Goal: Communication & Community: Ask a question

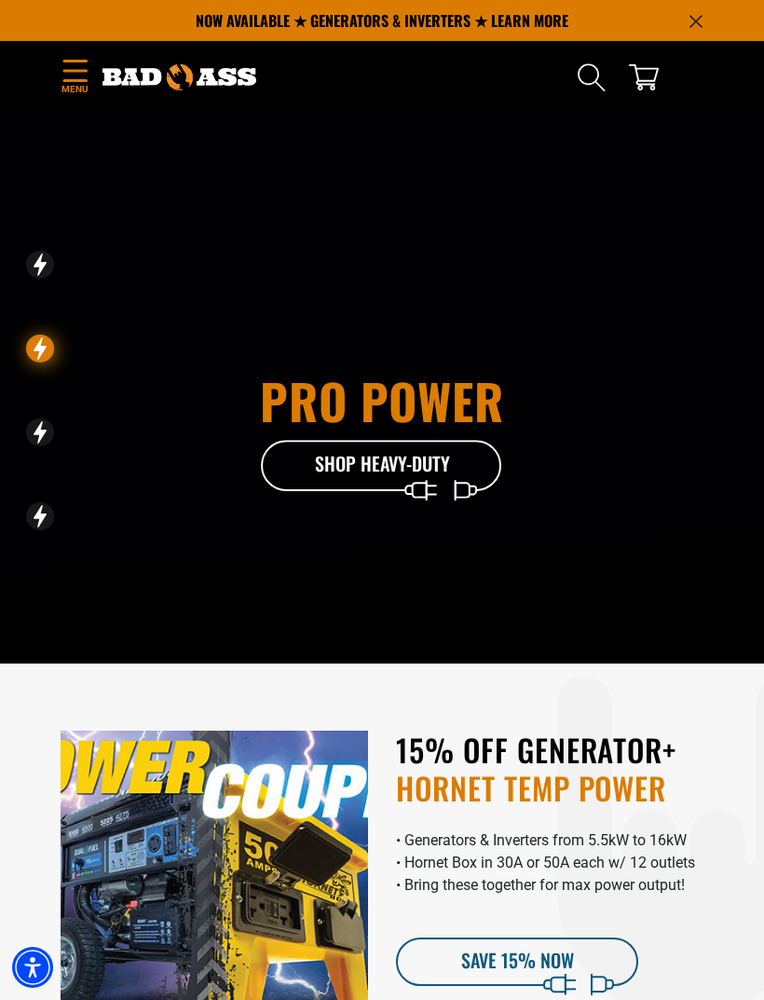
click at [1, 135] on div "Pro Power Shop Heavy-Duty" at bounding box center [382, 464] width 764 height 700
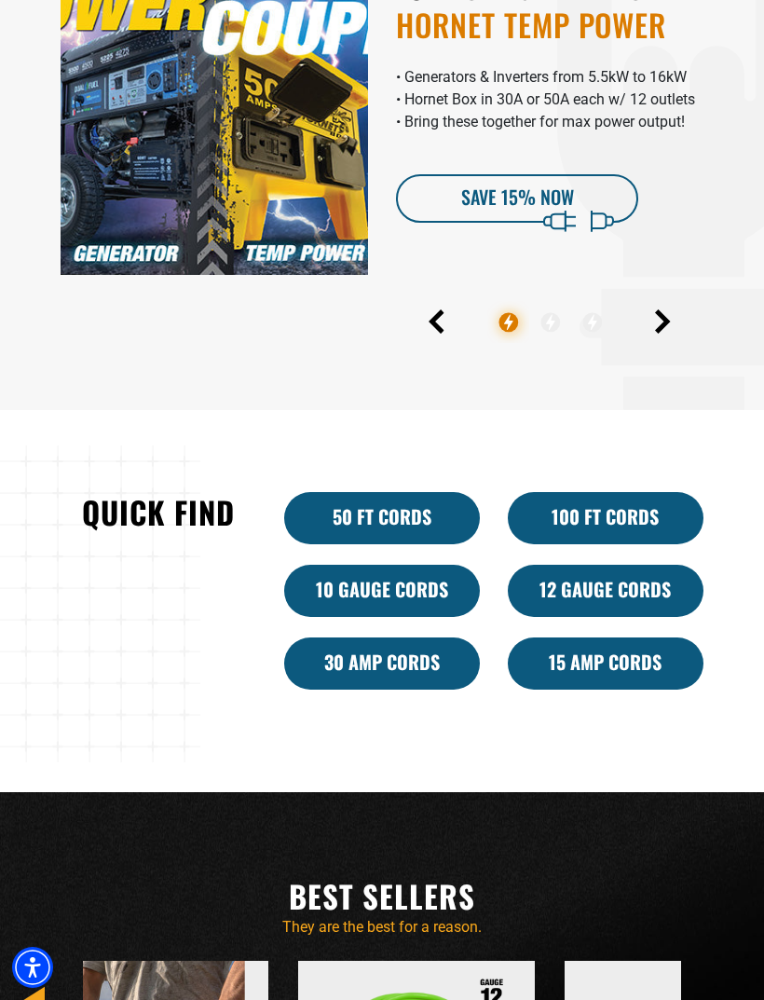
scroll to position [843, 0]
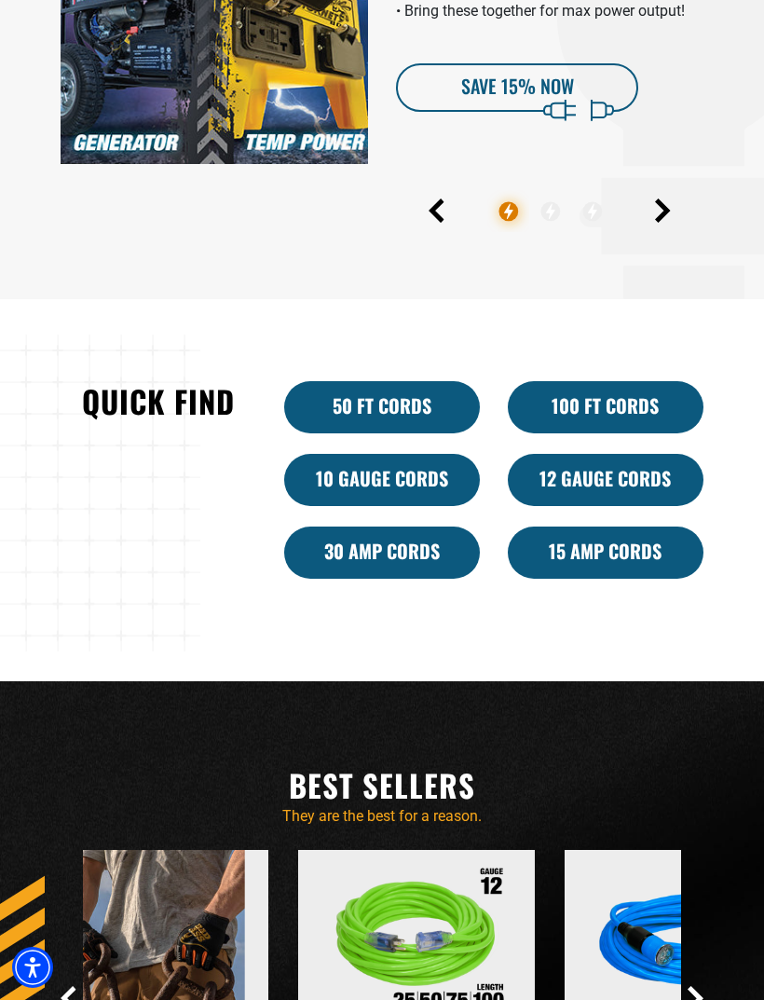
click at [345, 579] on link "30 Amp Cords" at bounding box center [382, 552] width 196 height 52
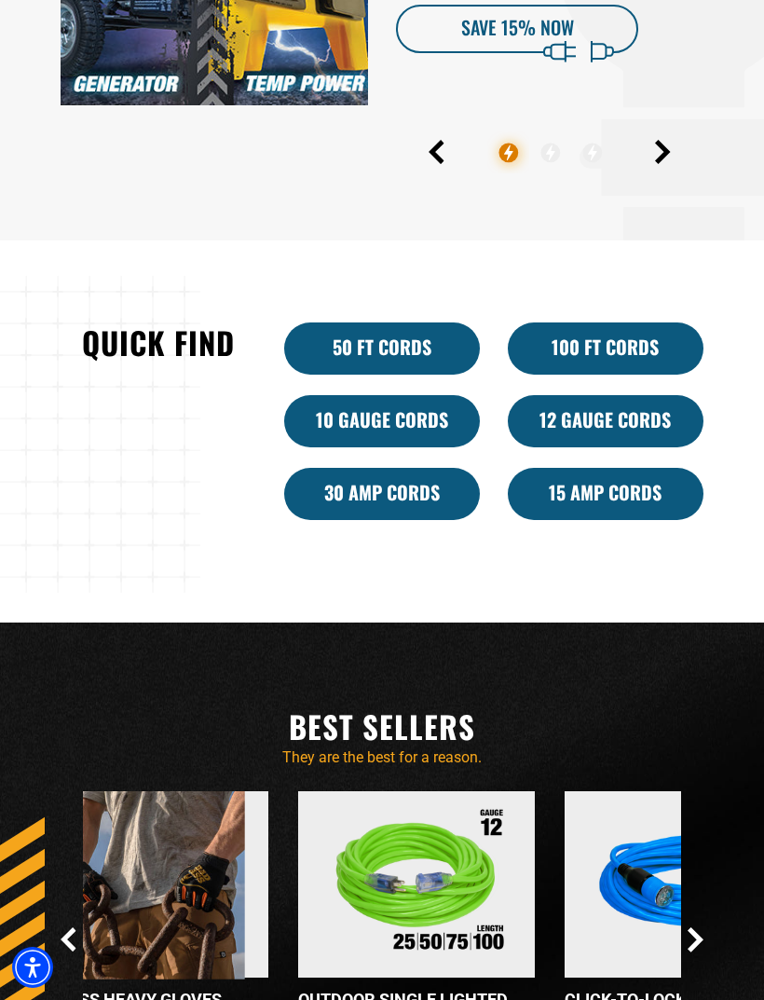
scroll to position [934, 0]
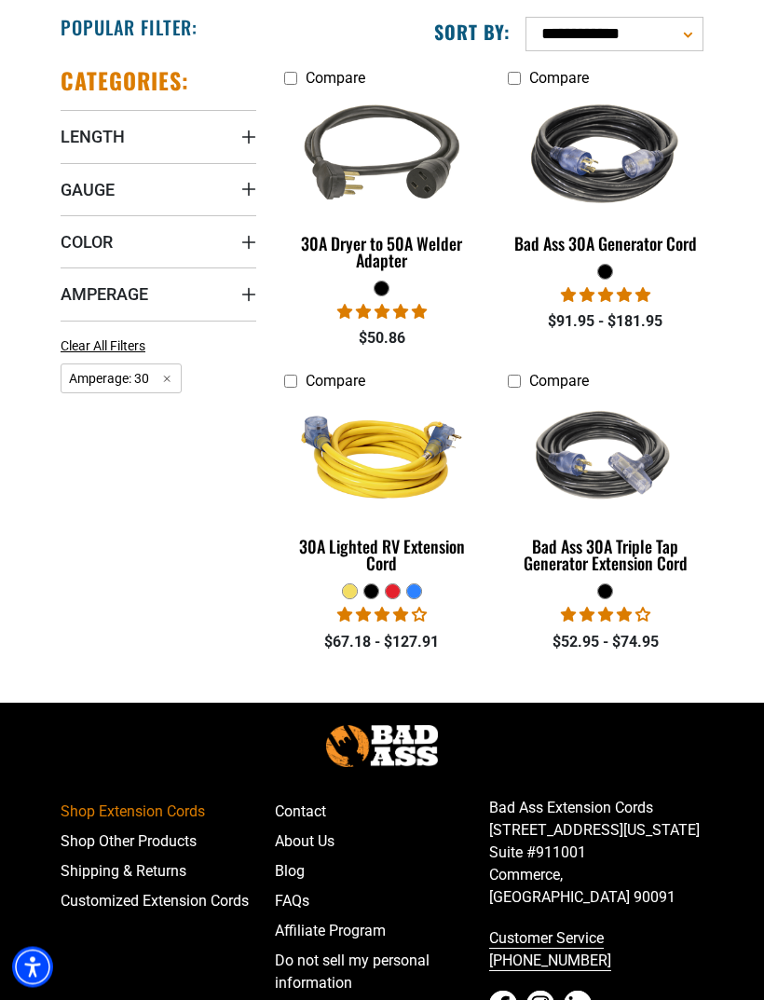
scroll to position [388, 0]
click at [574, 568] on div "Bad Ass 30A Triple Tap Generator Extension Cord" at bounding box center [606, 555] width 196 height 34
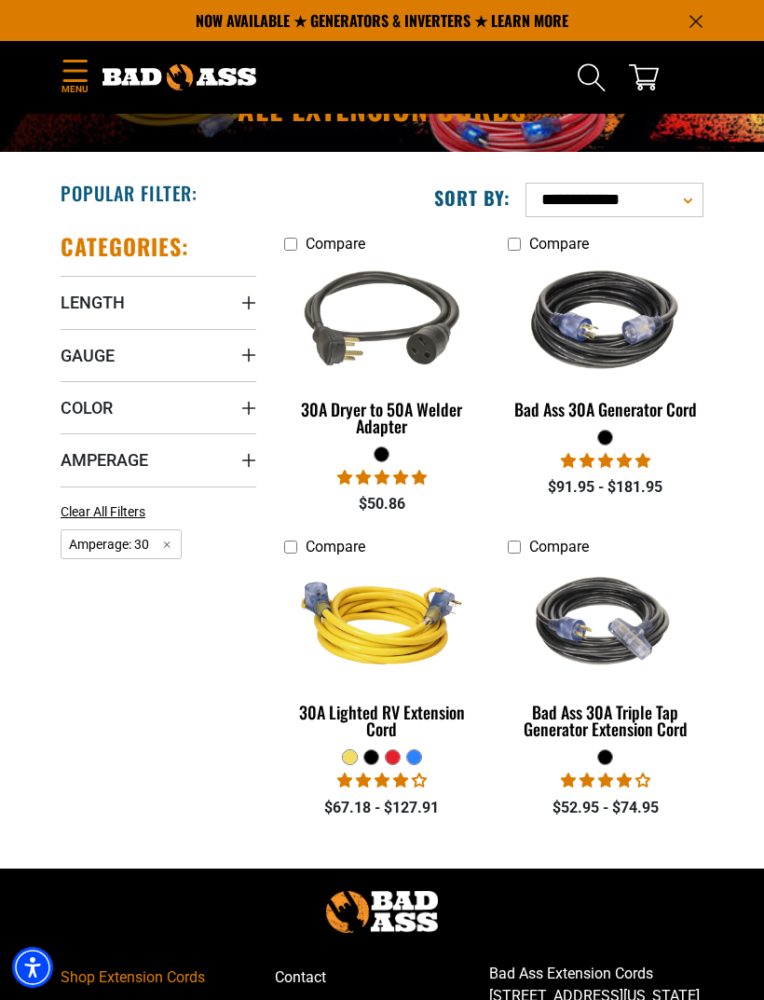
scroll to position [223, 0]
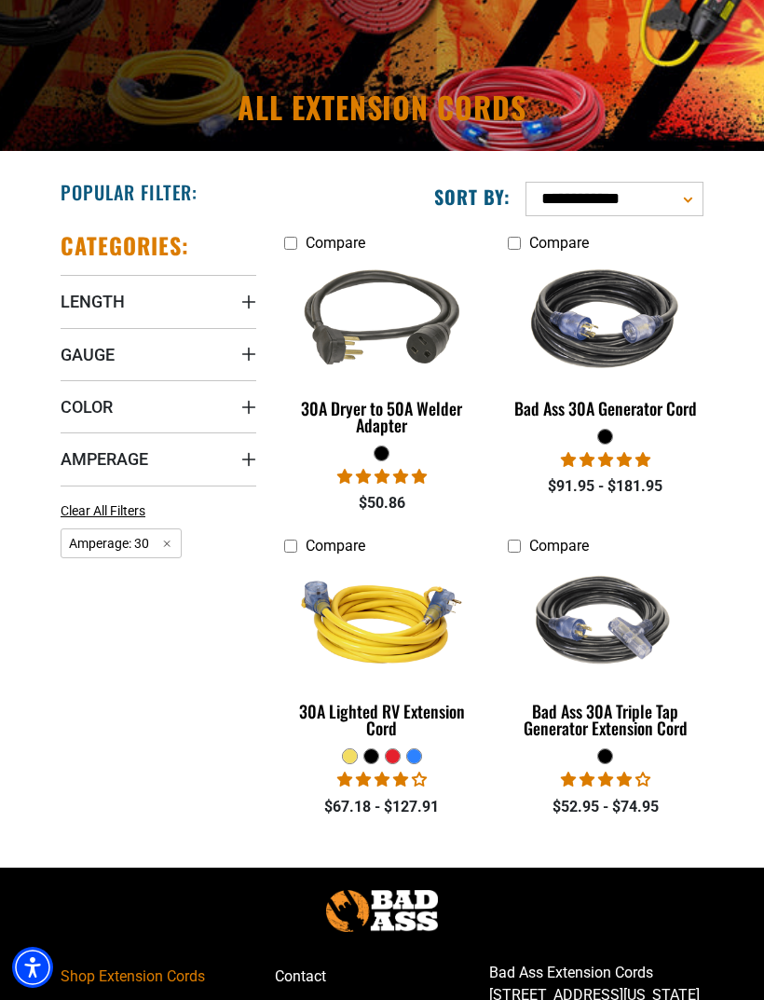
click at [355, 337] on img at bounding box center [382, 319] width 198 height 177
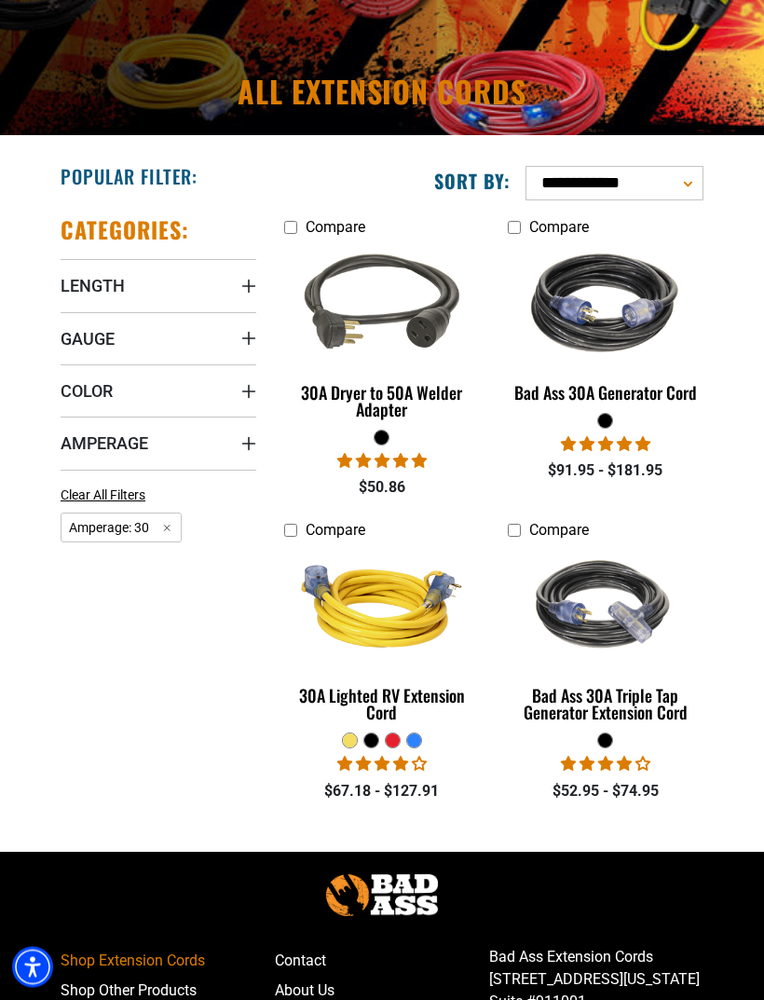
scroll to position [241, 0]
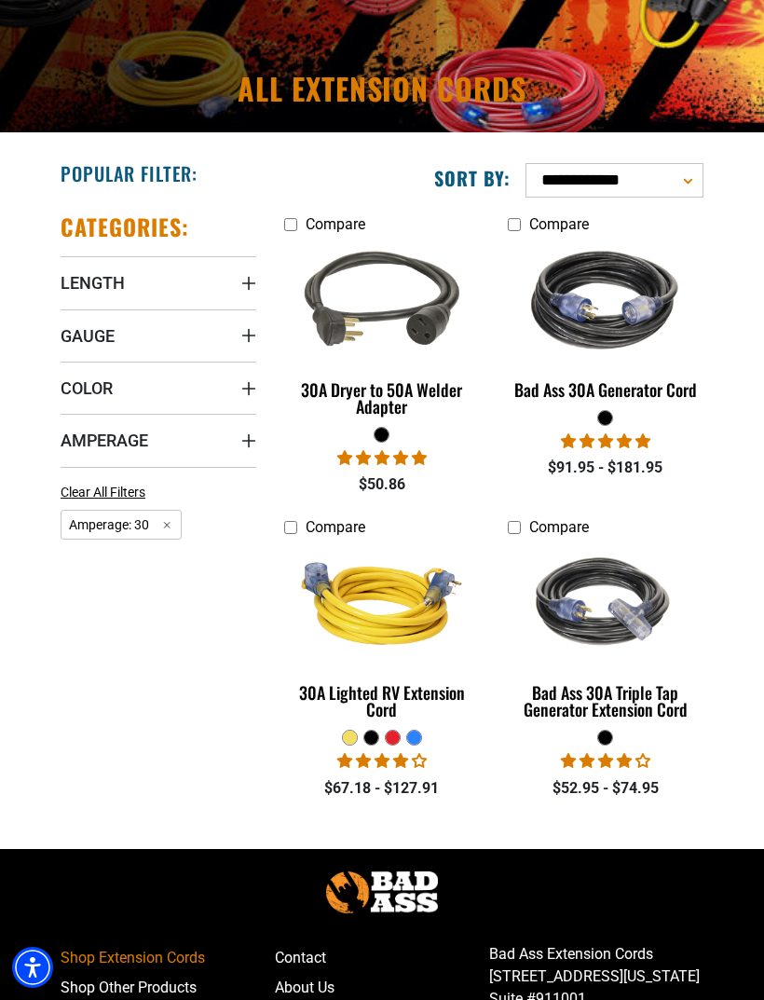
click at [348, 692] on img at bounding box center [382, 603] width 198 height 177
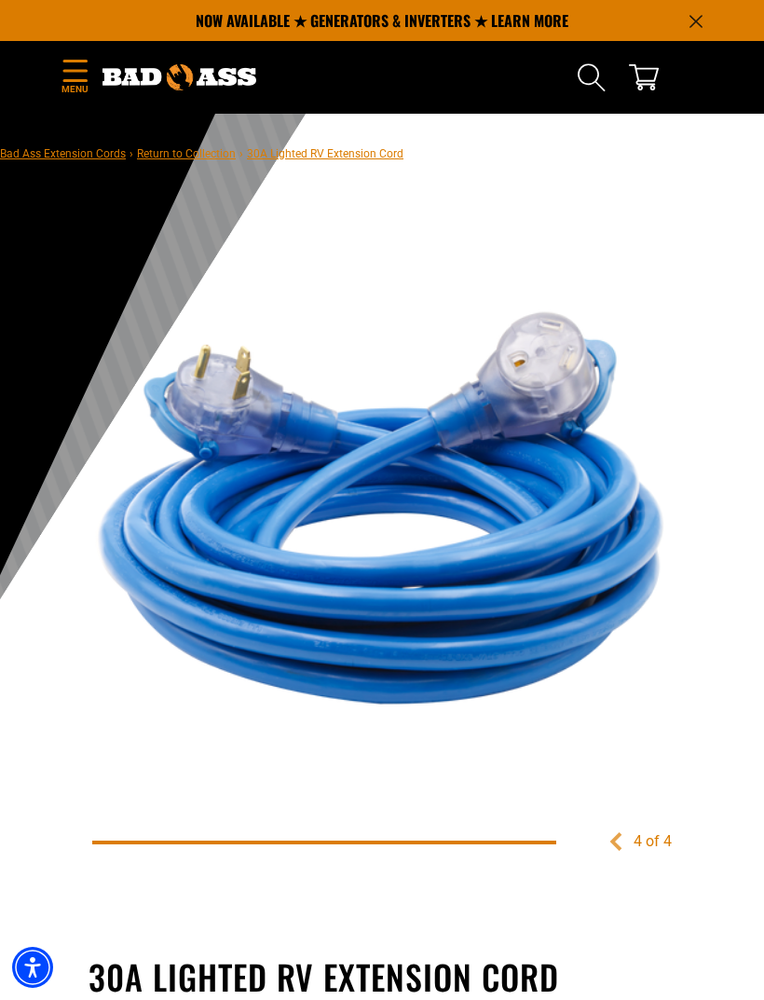
click at [83, 68] on icon "Menu" at bounding box center [76, 71] width 30 height 22
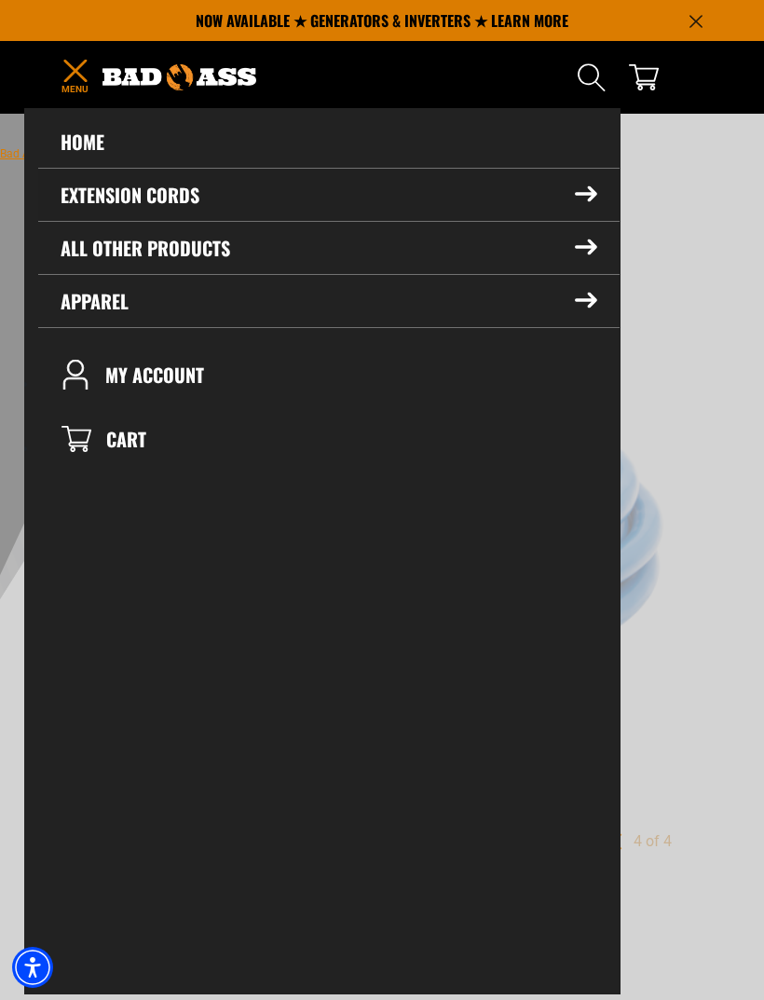
click at [88, 188] on summary "Extension Cords" at bounding box center [328, 195] width 581 height 52
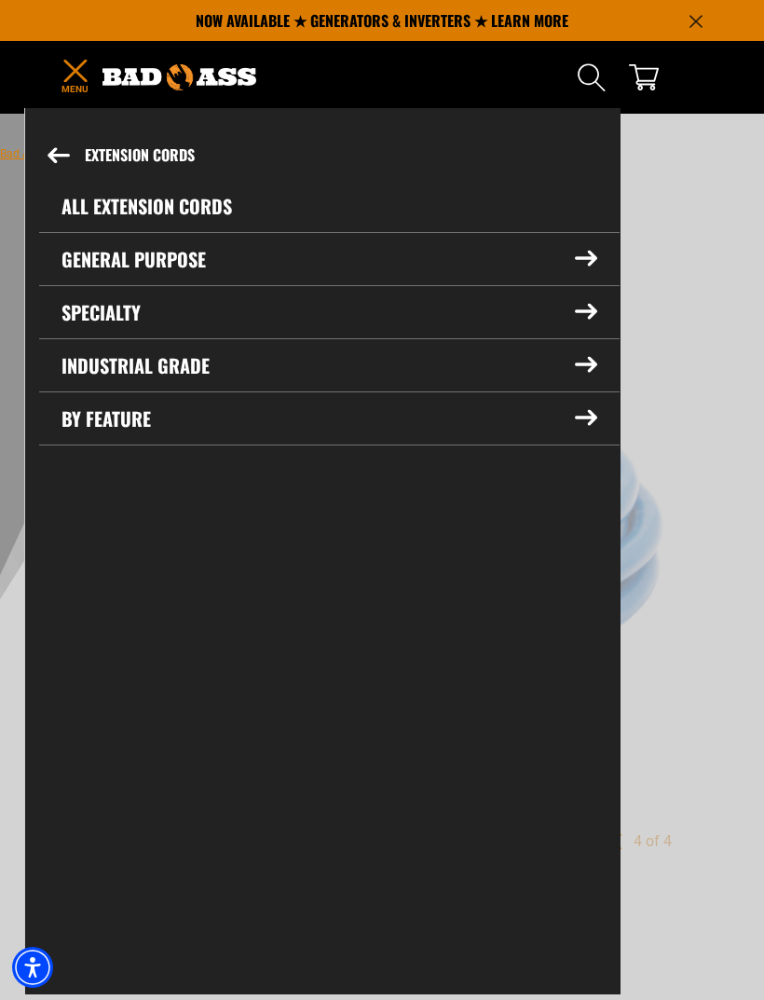
click at [102, 307] on summary "Specialty" at bounding box center [329, 312] width 580 height 52
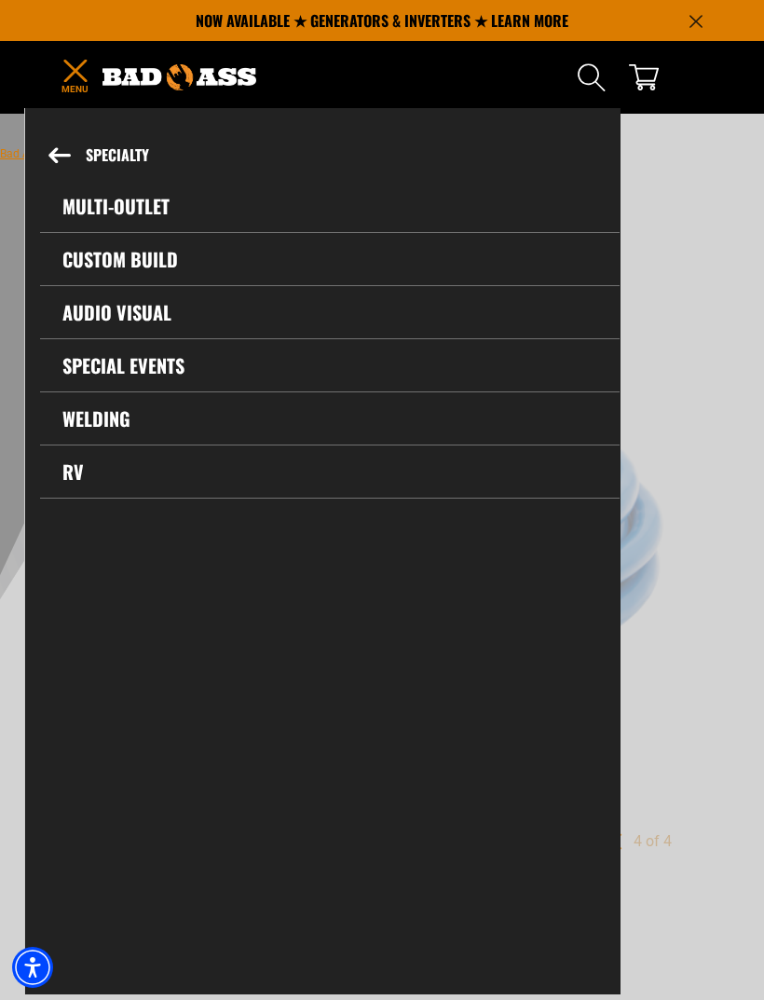
click at [105, 202] on link "Multi-Outlet" at bounding box center [330, 206] width 580 height 52
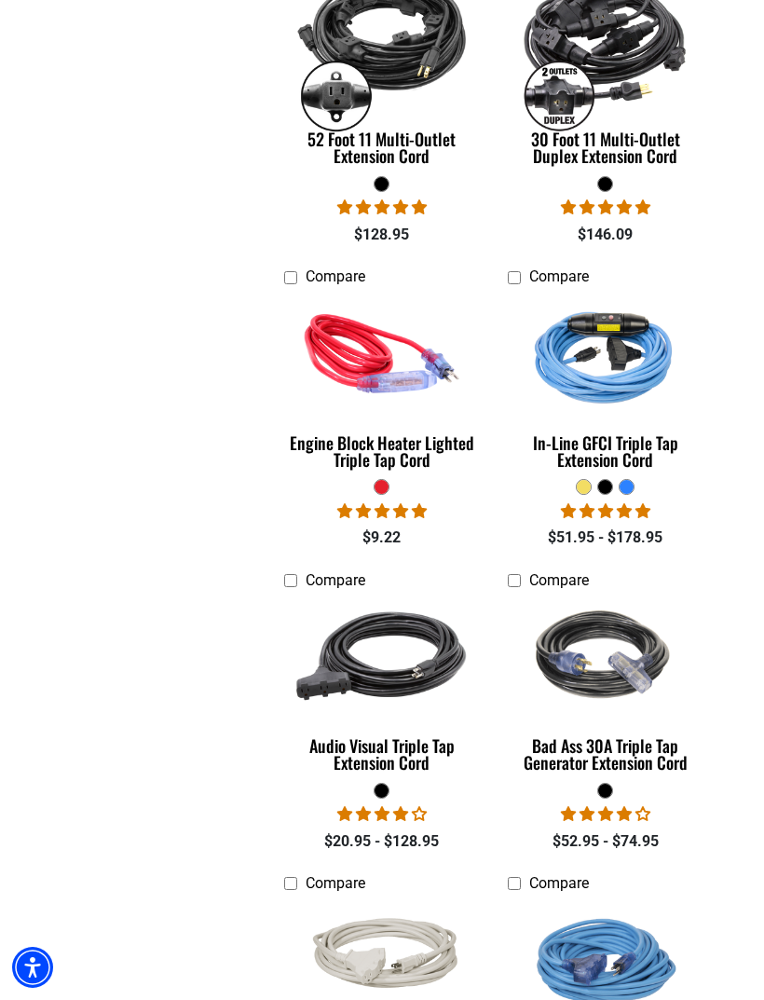
scroll to position [818, 0]
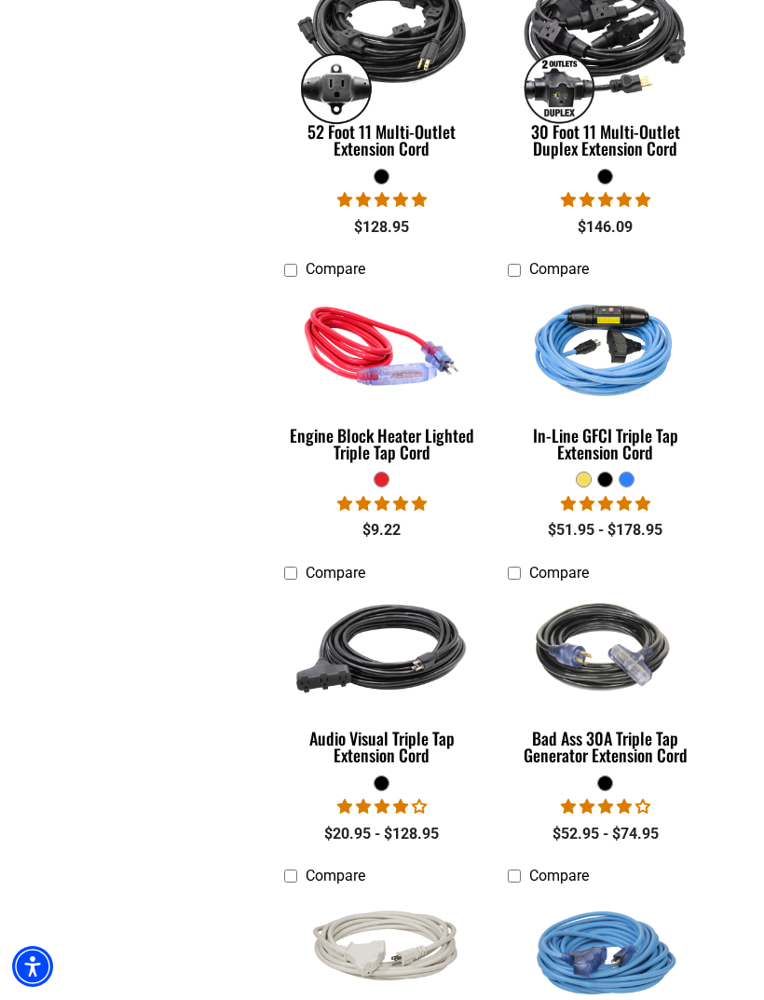
click at [582, 432] on img at bounding box center [606, 346] width 198 height 177
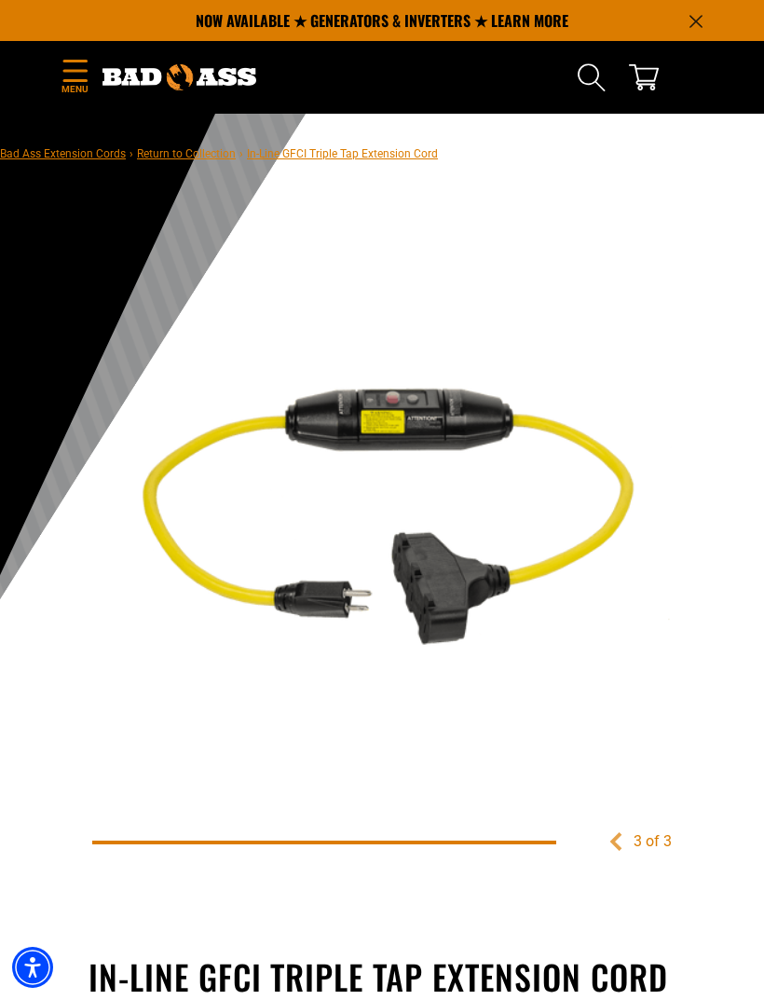
click at [73, 70] on icon "Menu" at bounding box center [74, 70] width 23 height 21
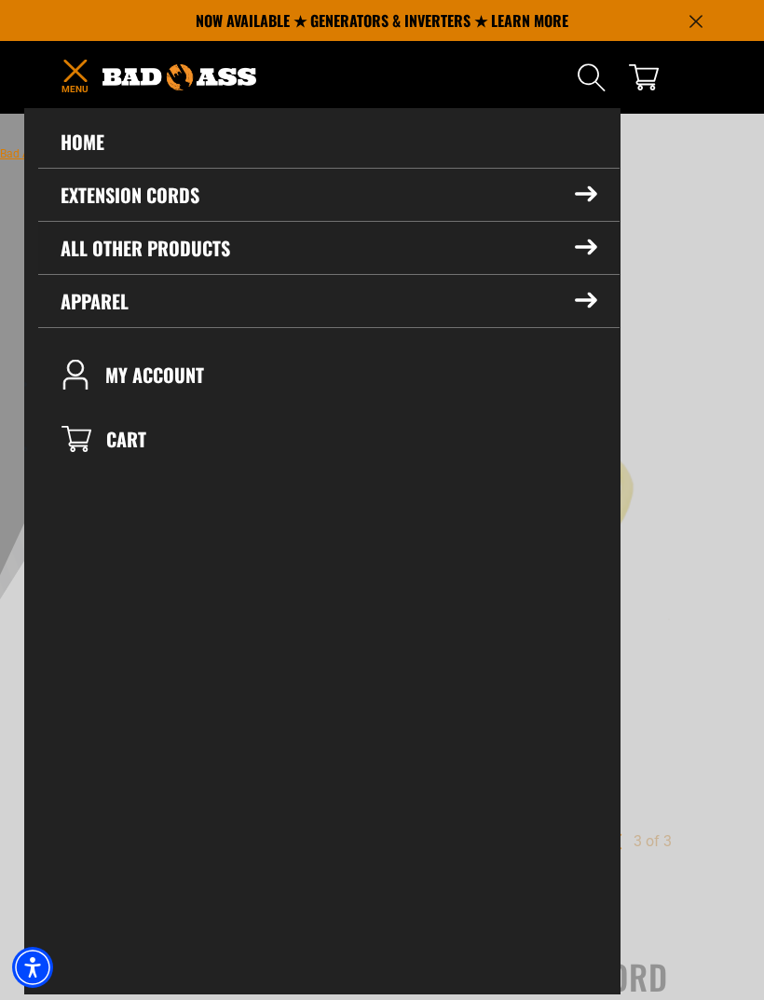
click at [84, 239] on summary "All Other Products" at bounding box center [328, 248] width 581 height 52
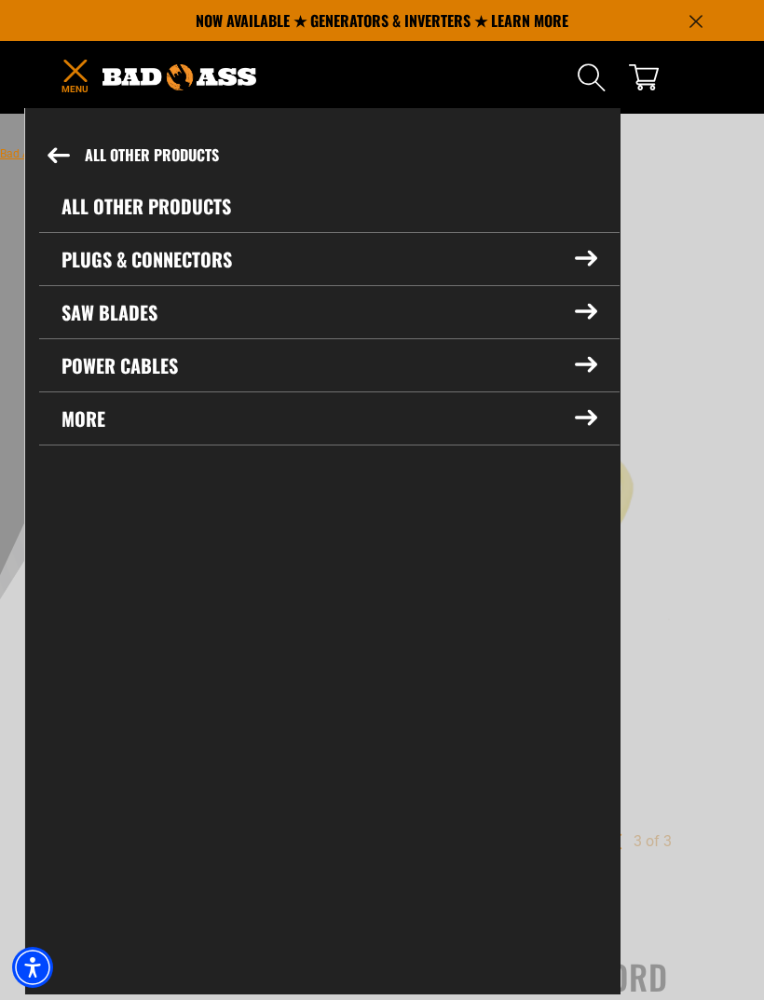
click at [693, 5] on p "NOW AVAILABLE ★ GENERATORS & INVERTERS ★ LEARN MORE" at bounding box center [382, 20] width 643 height 41
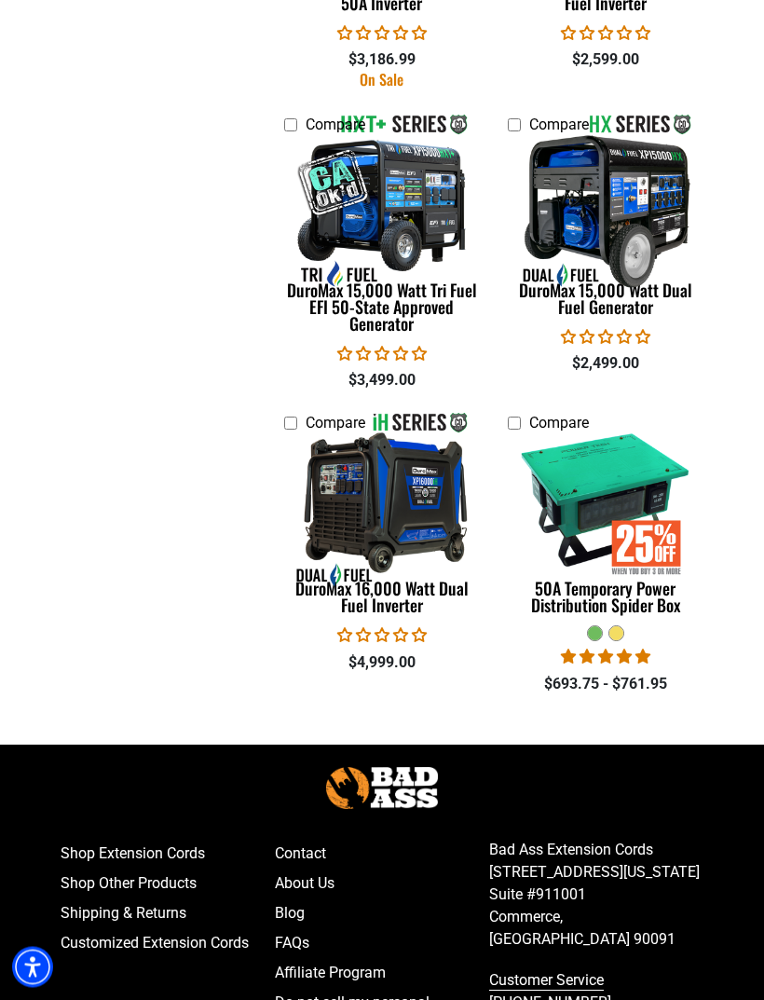
scroll to position [3796, 0]
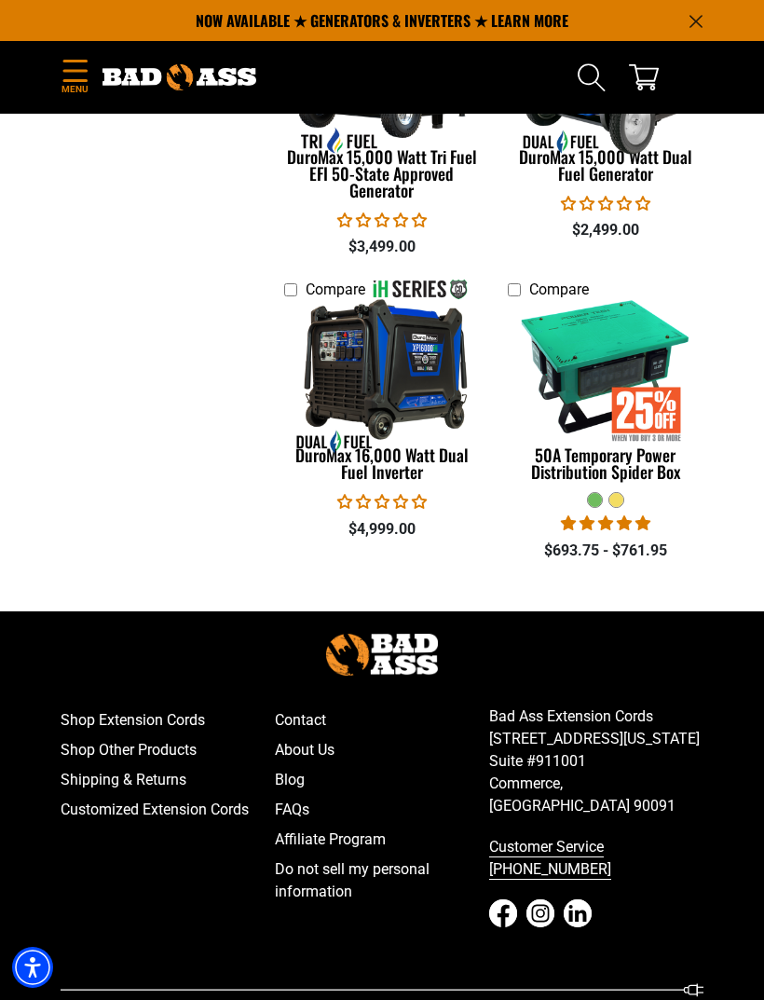
click at [305, 715] on link "Contact" at bounding box center [382, 720] width 214 height 30
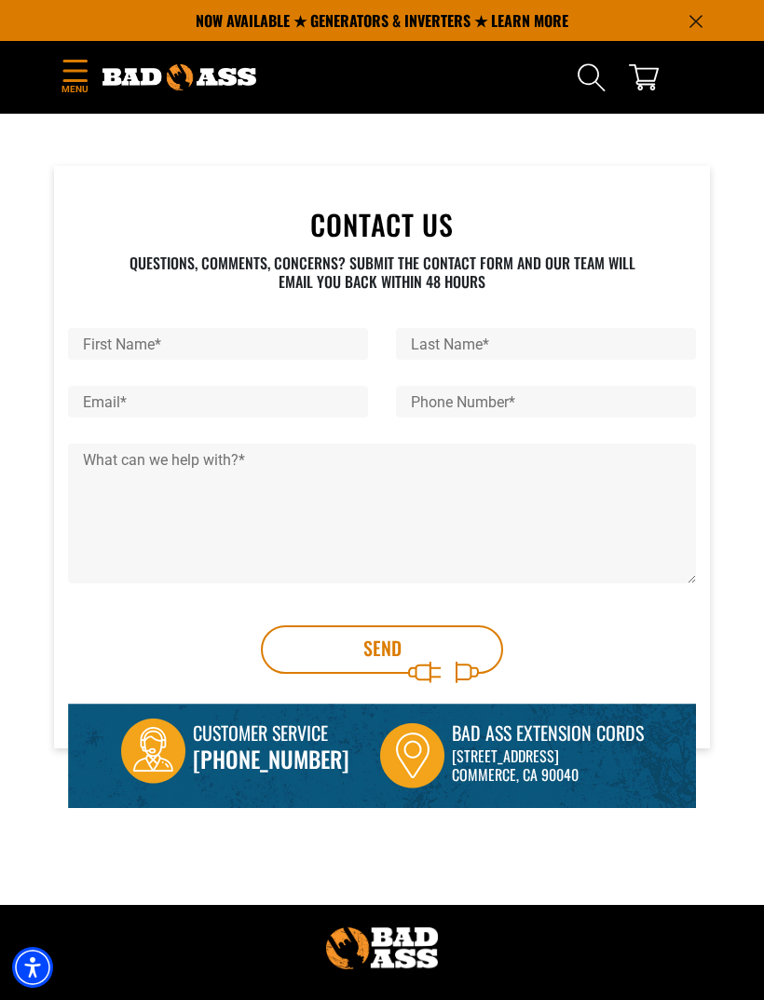
click at [113, 349] on input "First Name *" at bounding box center [218, 344] width 300 height 32
type input "******"
click at [436, 341] on input "Last Name *" at bounding box center [546, 344] width 300 height 32
type input "******"
click at [113, 403] on input "Email *" at bounding box center [218, 402] width 300 height 32
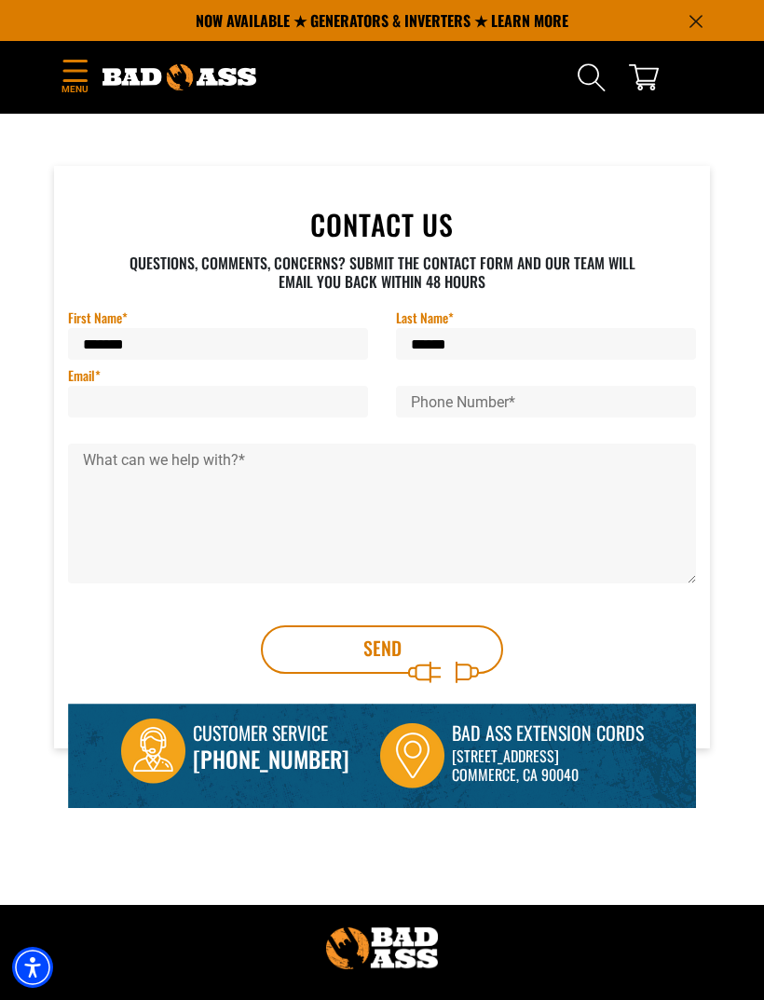
type input "**********"
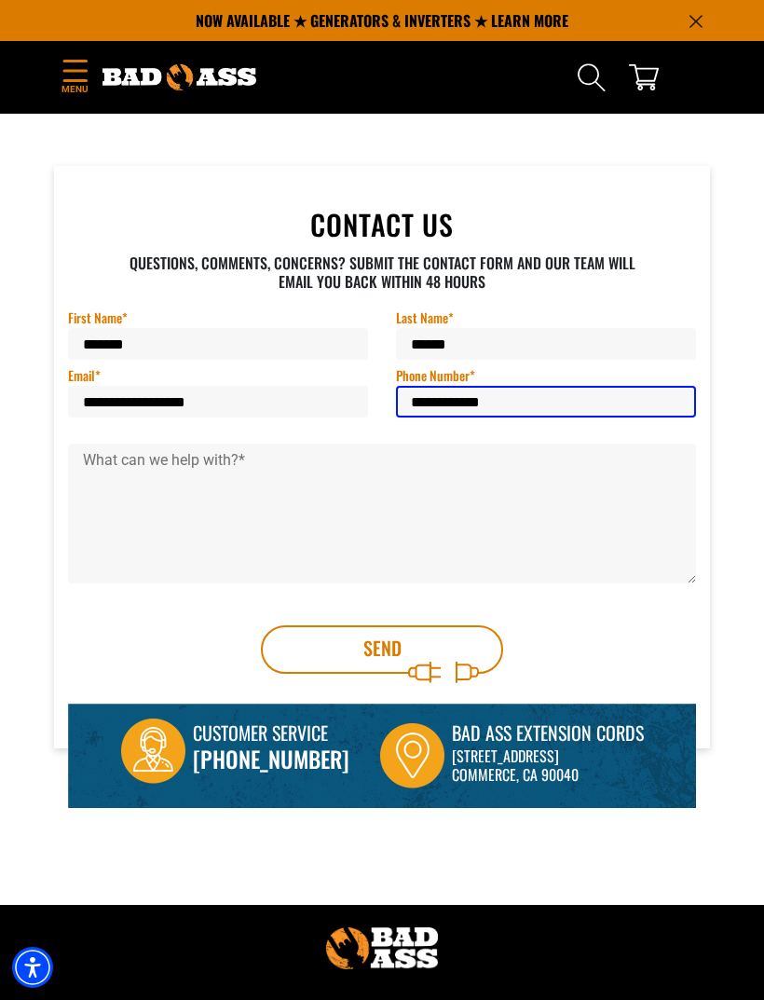
type input "**********"
click at [116, 462] on textarea "What can we help with? *" at bounding box center [382, 514] width 628 height 140
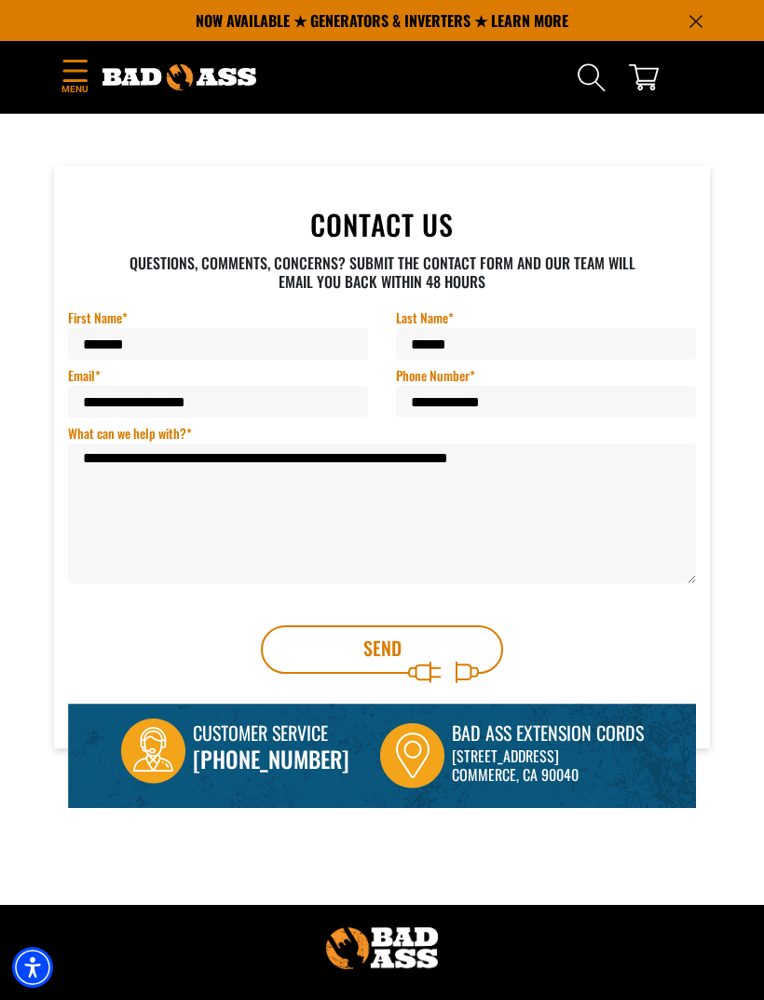
click at [86, 463] on textarea "**********" at bounding box center [382, 514] width 628 height 140
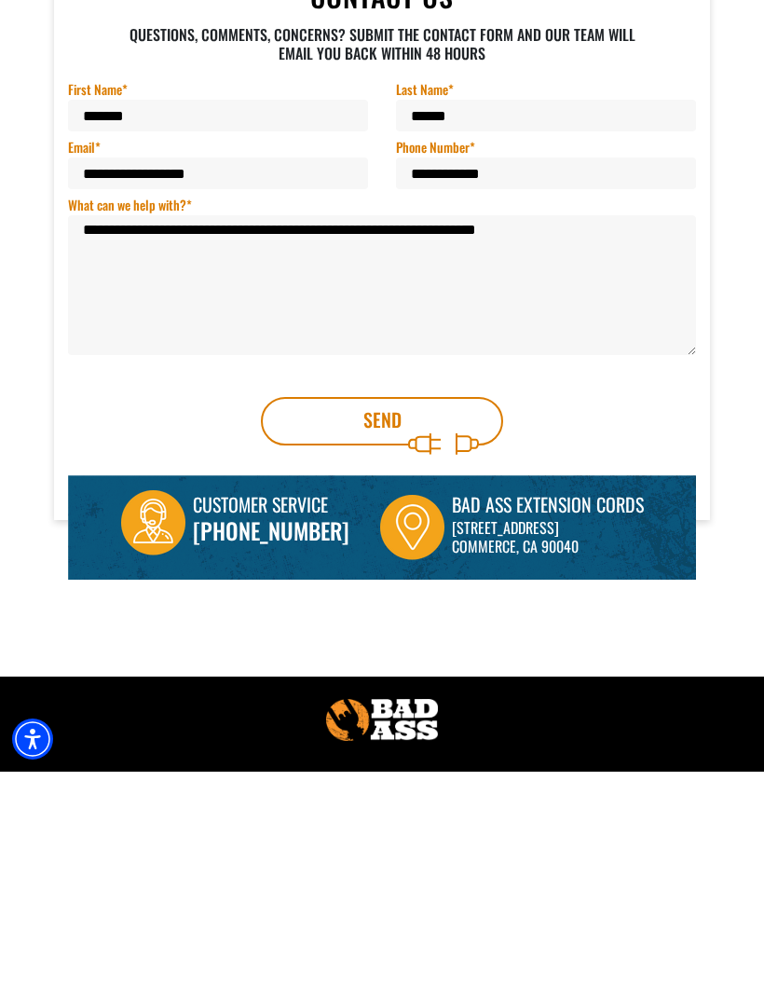
type textarea "**********"
click at [368, 625] on button "Send" at bounding box center [382, 649] width 242 height 48
